Goal: Task Accomplishment & Management: Use online tool/utility

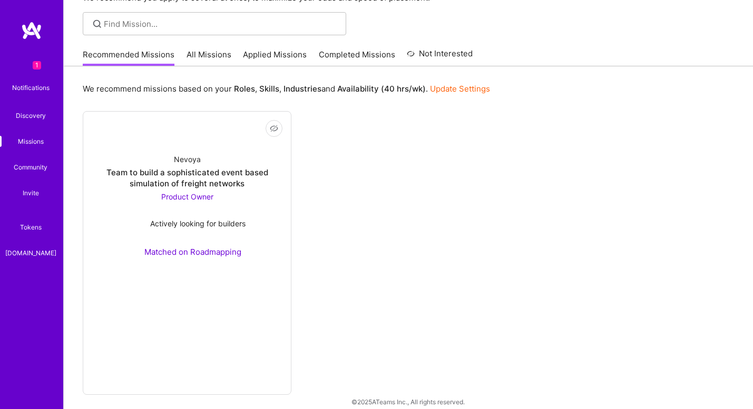
scroll to position [77, 0]
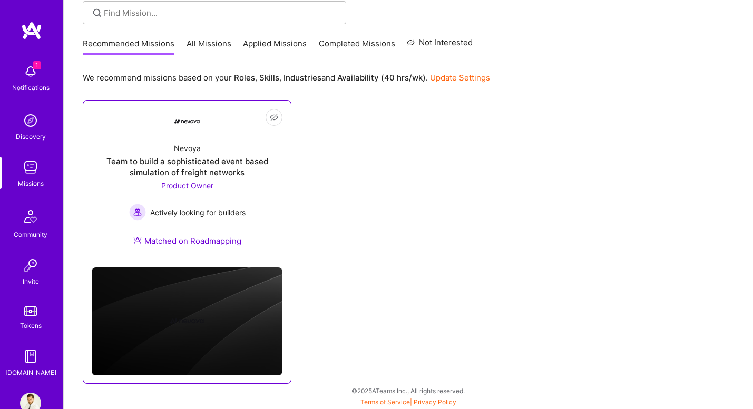
click at [240, 162] on div "Team to build a sophisticated event based simulation of freight networks" at bounding box center [187, 167] width 191 height 22
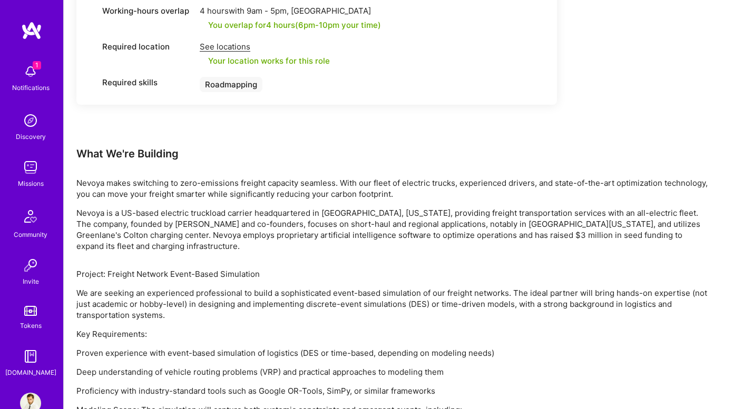
scroll to position [491, 0]
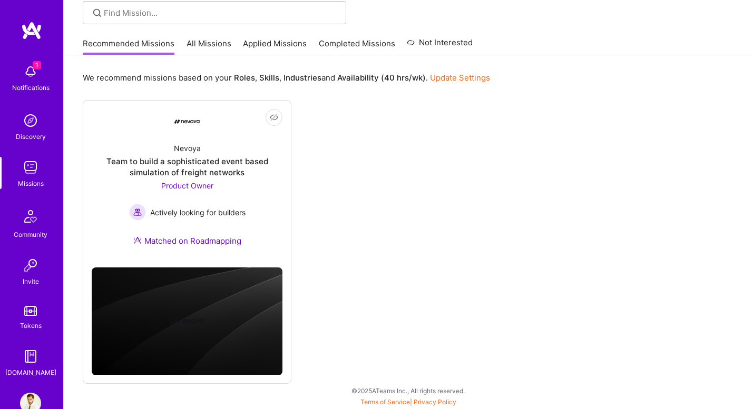
scroll to position [77, 0]
click at [17, 74] on div "1 Notifications" at bounding box center [30, 77] width 65 height 36
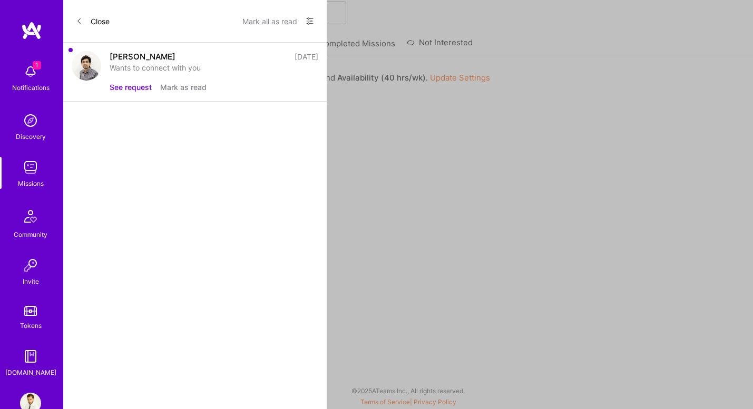
click at [185, 89] on button "Mark as read" at bounding box center [183, 87] width 46 height 11
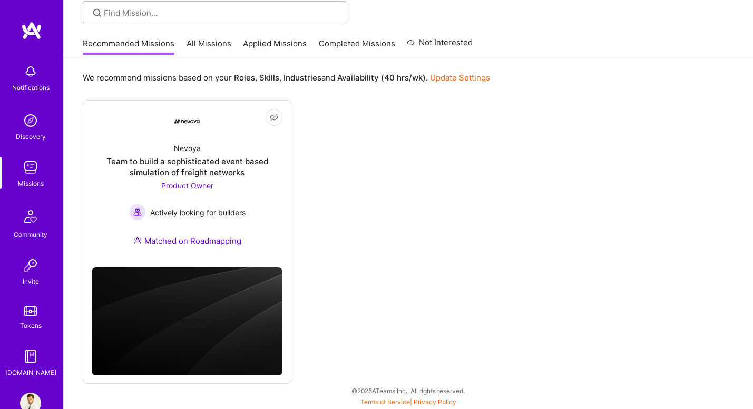
click at [414, 280] on div "Notifications Discovery Missions Community Invite Tokens [DOMAIN_NAME] Profile …" at bounding box center [376, 164] width 753 height 482
click at [214, 44] on link "All Missions" at bounding box center [209, 46] width 45 height 17
